Goal: Find specific page/section: Find specific page/section

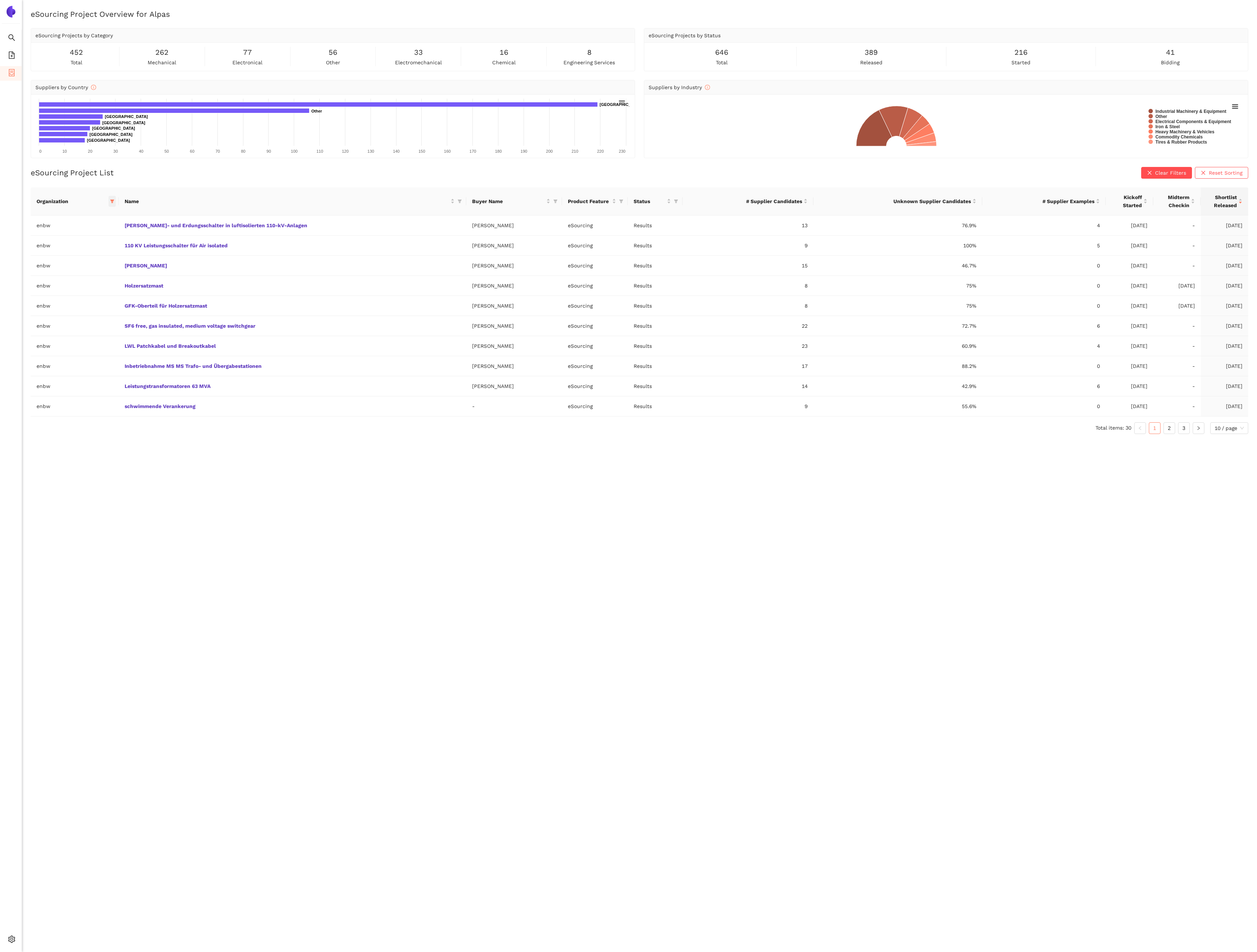
click at [113, 206] on span at bounding box center [112, 201] width 7 height 11
click at [66, 326] on div "Reset OK" at bounding box center [86, 331] width 81 height 14
click at [65, 332] on span "Reset" at bounding box center [59, 332] width 14 height 8
checkbox input "false"
click at [79, 221] on input "text" at bounding box center [89, 219] width 60 height 8
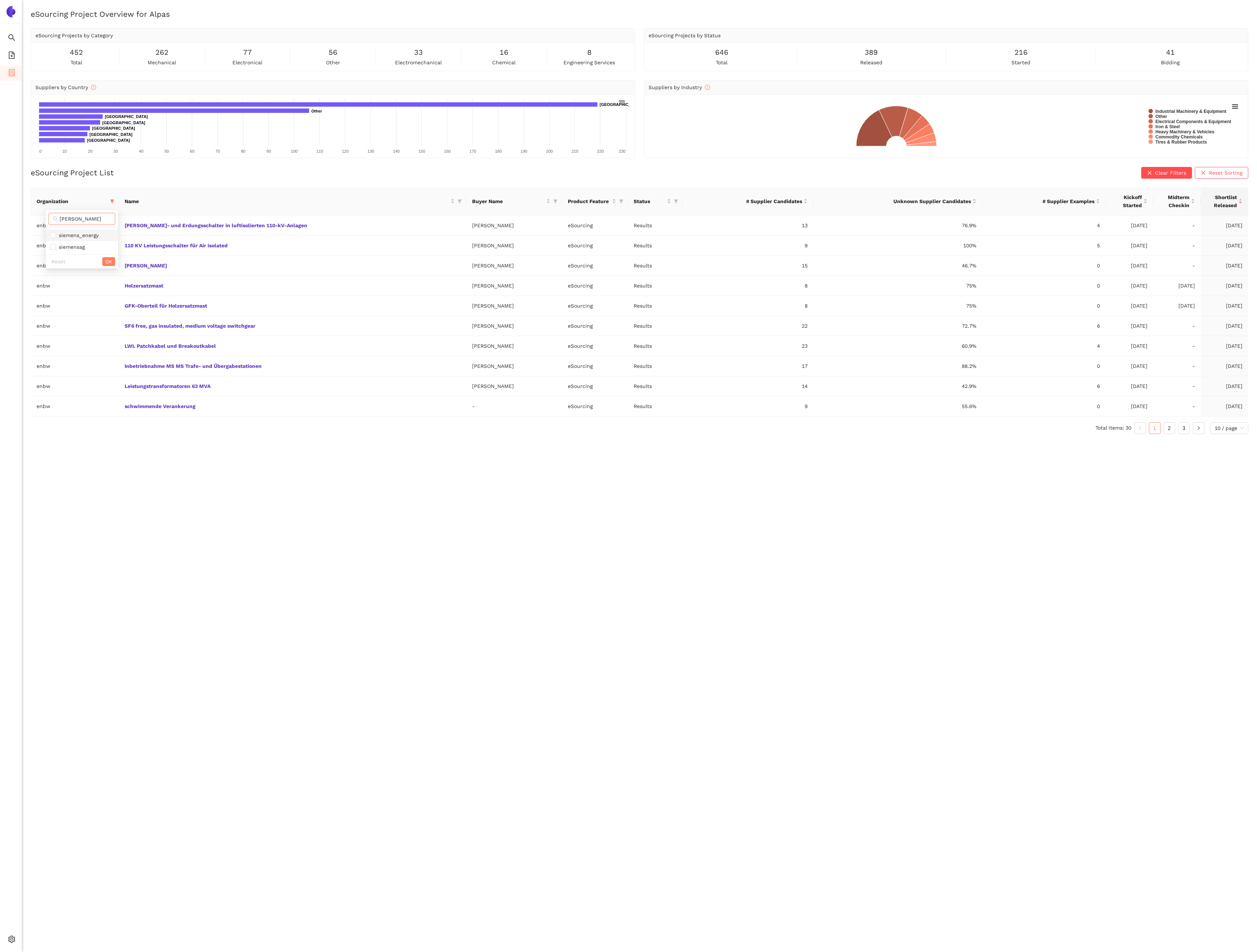
type input "[PERSON_NAME]"
click at [81, 238] on span "siemens_energy" at bounding box center [78, 235] width 43 height 6
checkbox input "true"
click at [108, 258] on div "Reset OK" at bounding box center [82, 261] width 72 height 14
click at [110, 262] on span "OK" at bounding box center [109, 262] width 7 height 8
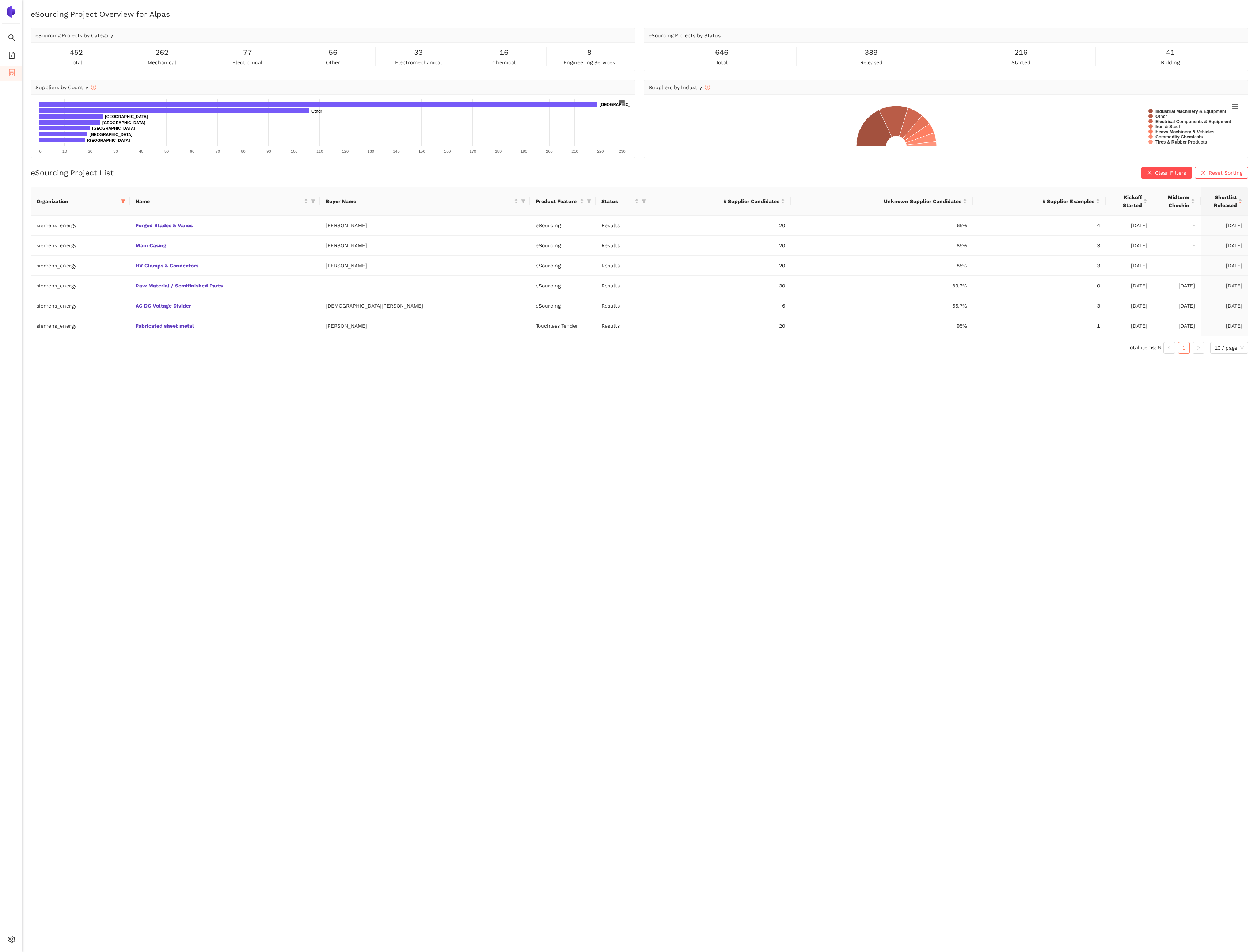
click at [111, 417] on div "eSourcing Project Overview for Alpas eSourcing Projects by Category 452 total 2…" at bounding box center [639, 485] width 1235 height 952
click at [125, 203] on icon "filter" at bounding box center [123, 201] width 4 height 4
click at [79, 336] on span "Reset" at bounding box center [77, 332] width 14 height 8
checkbox input "false"
click at [98, 221] on input "text" at bounding box center [108, 219] width 60 height 8
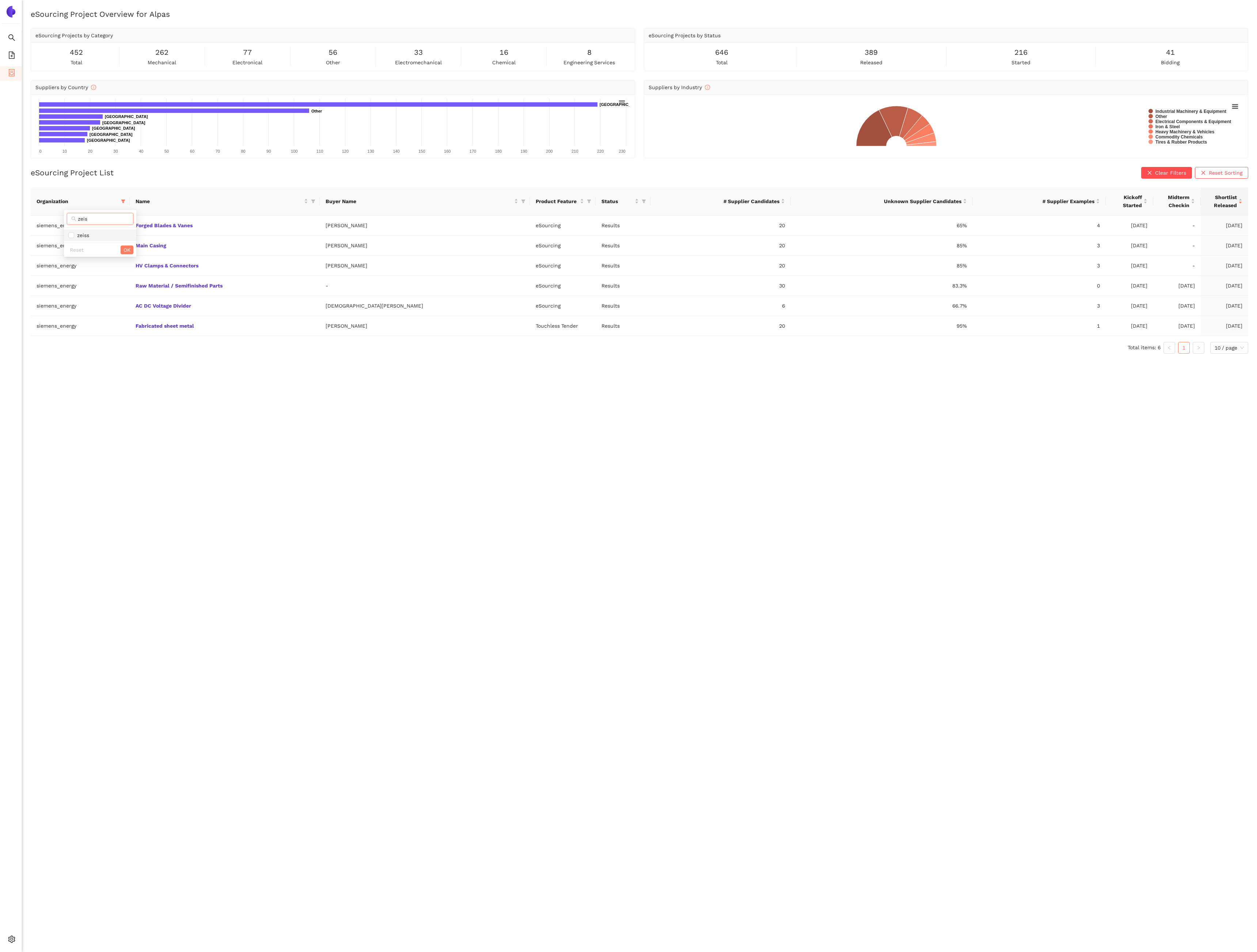
type input "zeis"
click at [91, 238] on span "zeiss" at bounding box center [100, 235] width 63 height 8
checkbox input "true"
click at [125, 254] on span "OK" at bounding box center [127, 250] width 7 height 8
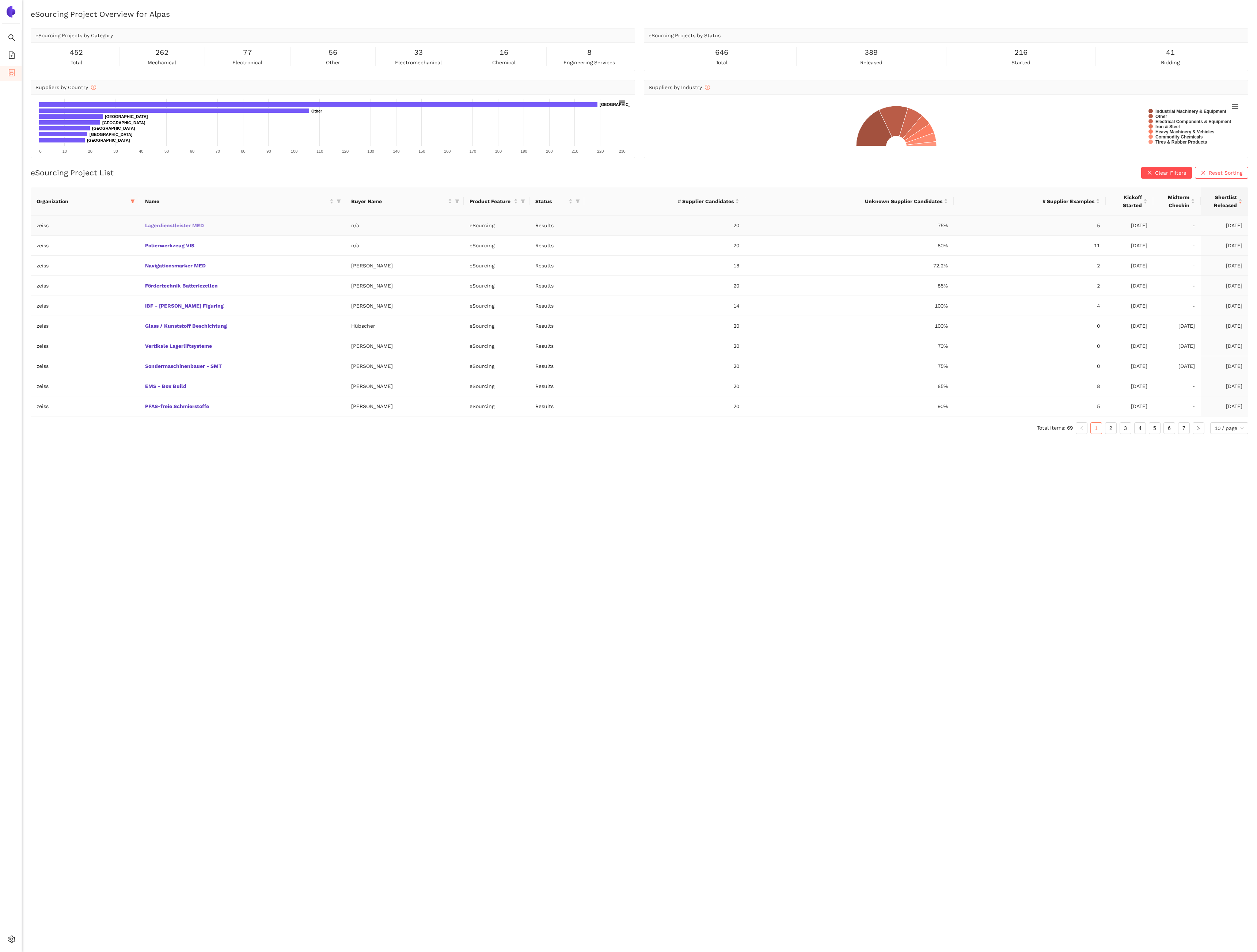
click at [0, 0] on link "Lagerdienstleister MED" at bounding box center [0, 0] width 0 height 0
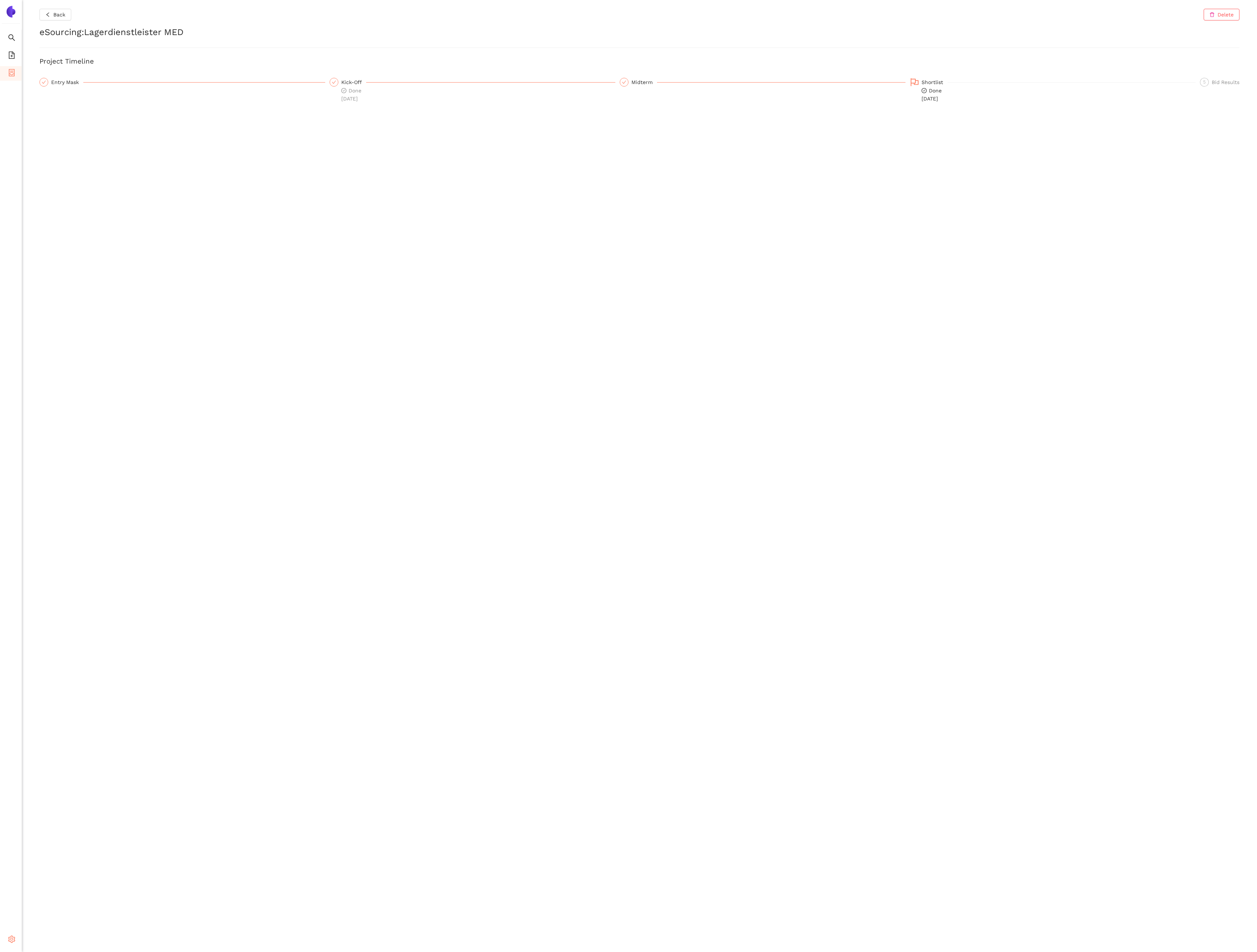
click at [9, 942] on icon "setting" at bounding box center [11, 939] width 7 height 7
click at [50, 891] on li "Internal Area" at bounding box center [52, 887] width 61 height 15
